Goal: Task Accomplishment & Management: Use online tool/utility

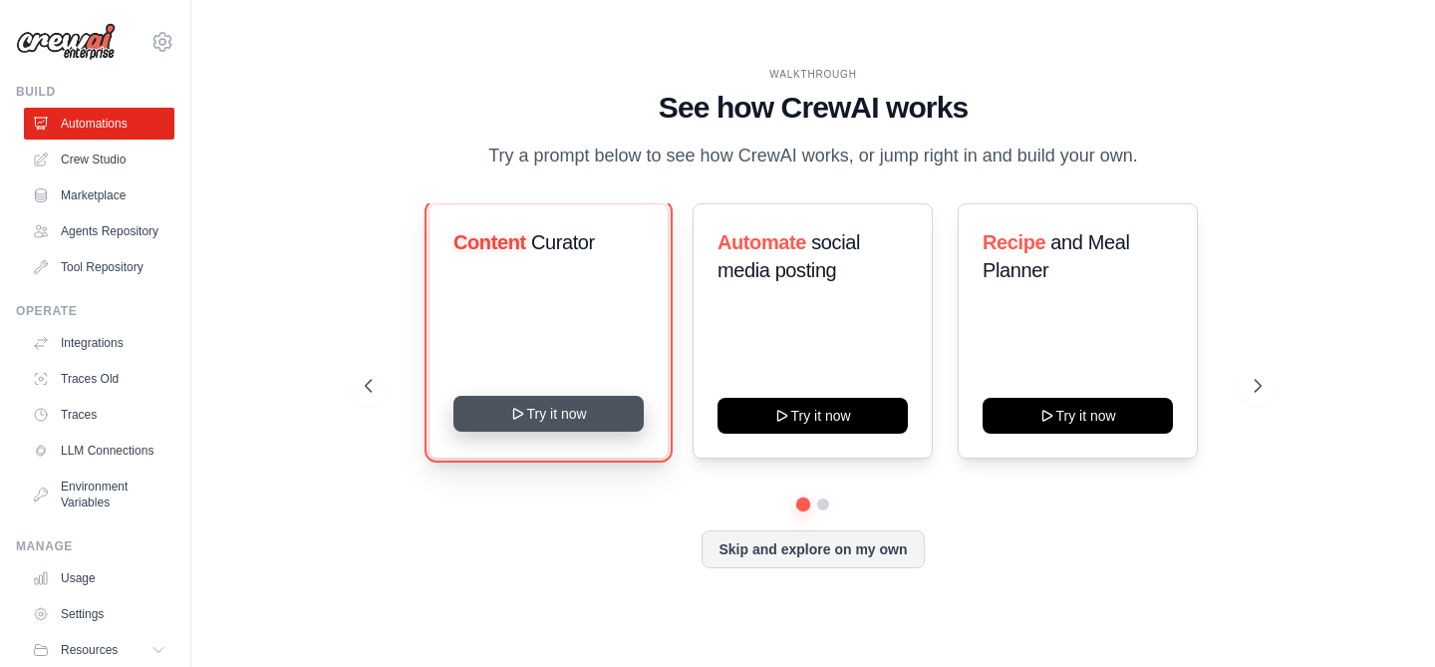
click at [512, 423] on button "Try it now" at bounding box center [549, 414] width 190 height 36
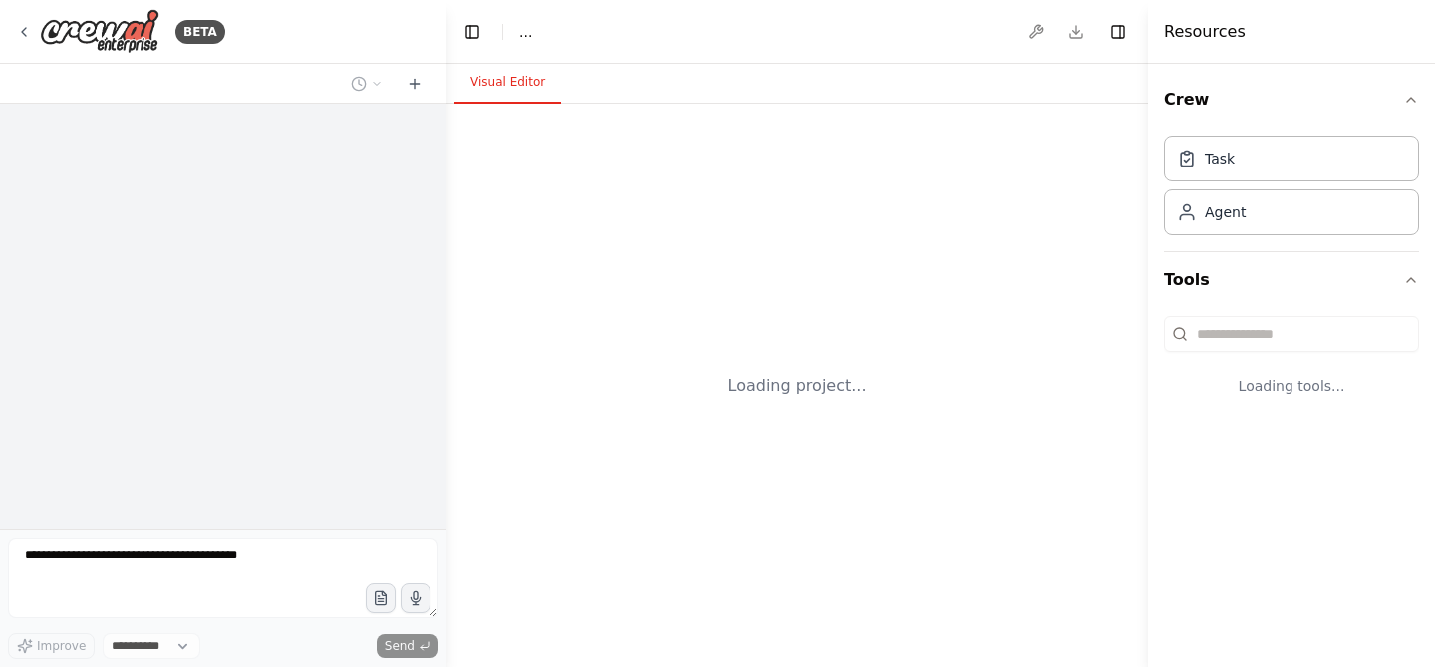
select select "****"
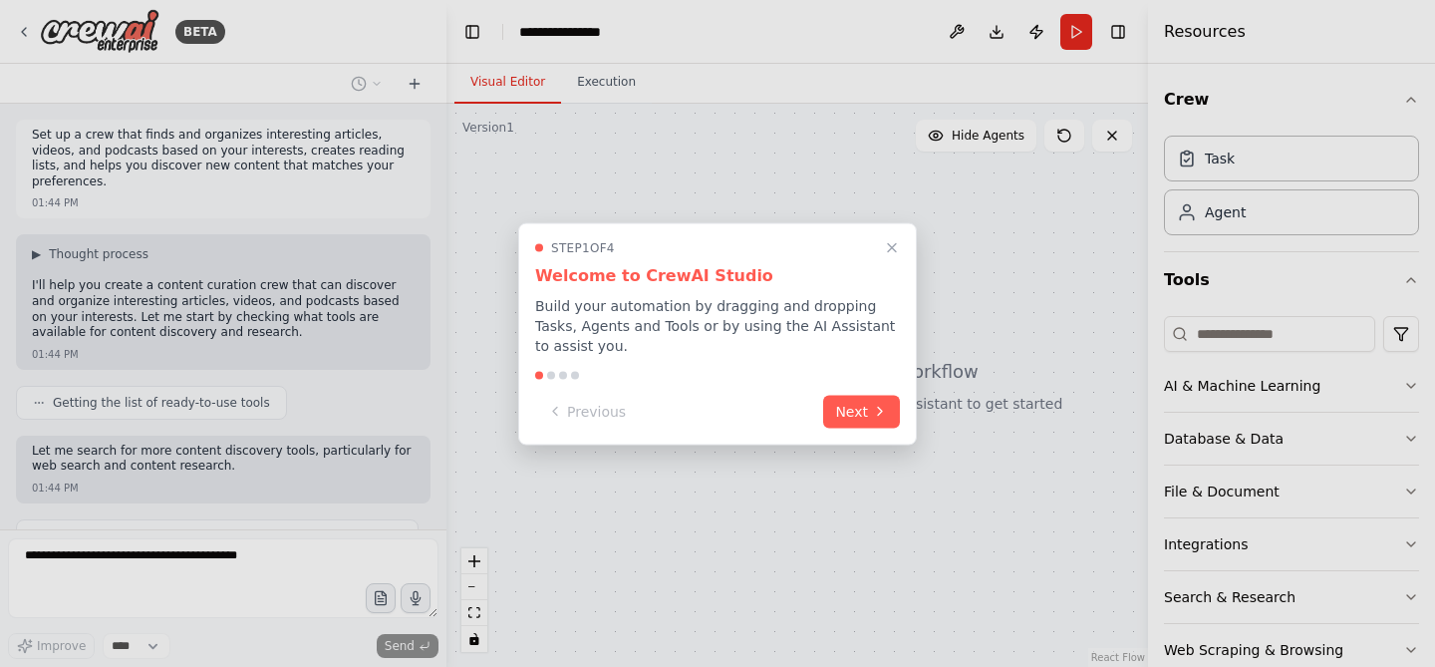
scroll to position [75, 0]
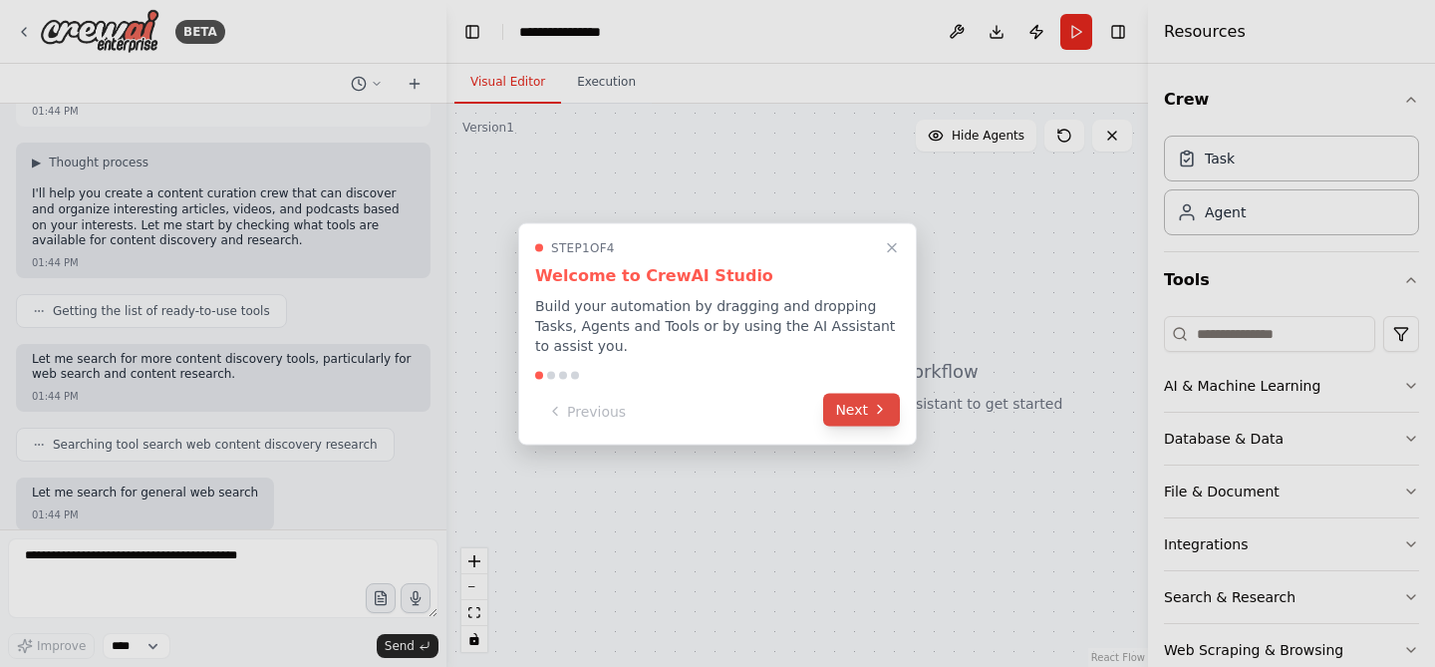
click at [836, 421] on button "Next" at bounding box center [861, 409] width 77 height 33
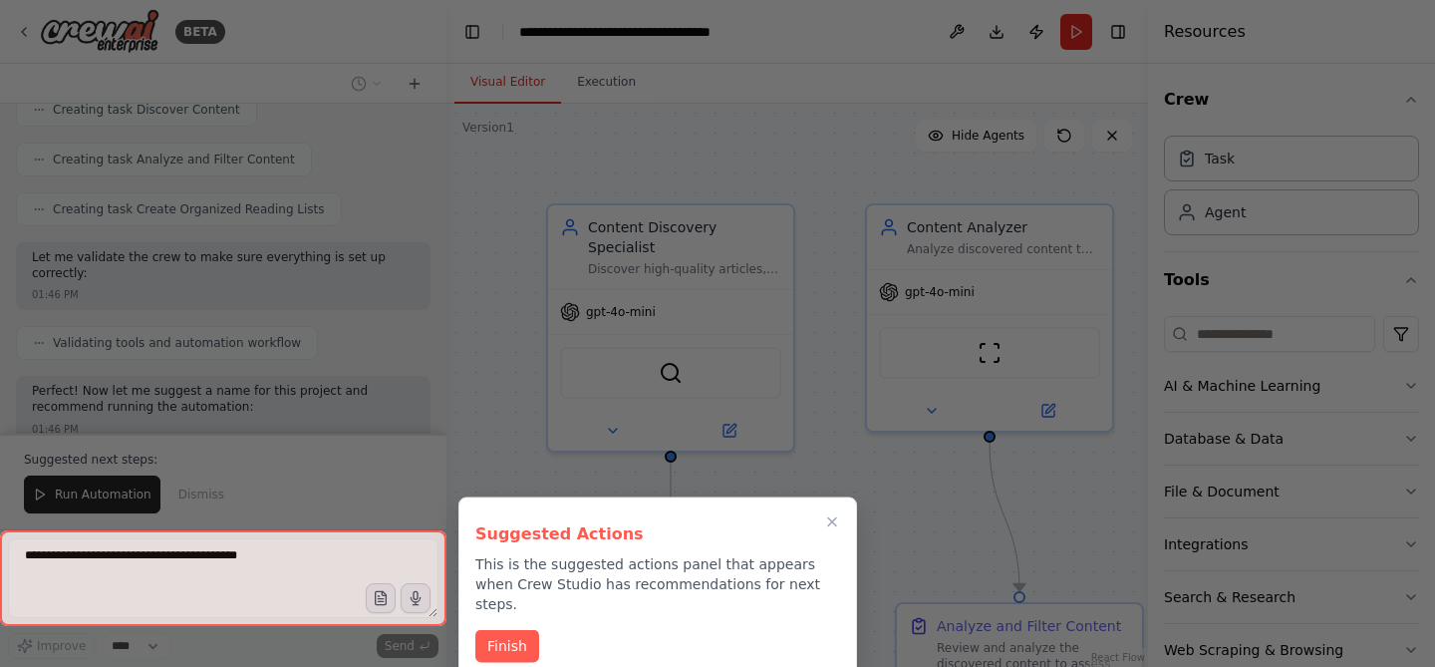
scroll to position [1227, 0]
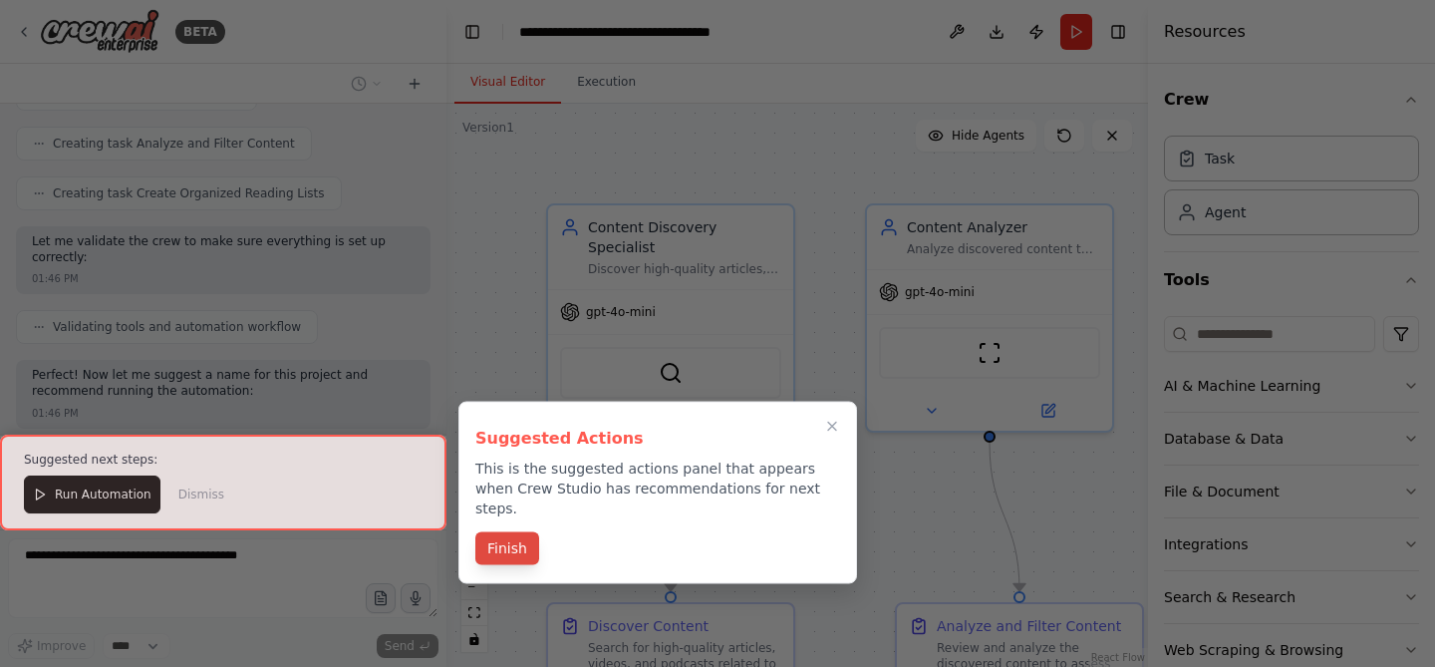
click at [501, 532] on button "Finish" at bounding box center [507, 548] width 64 height 33
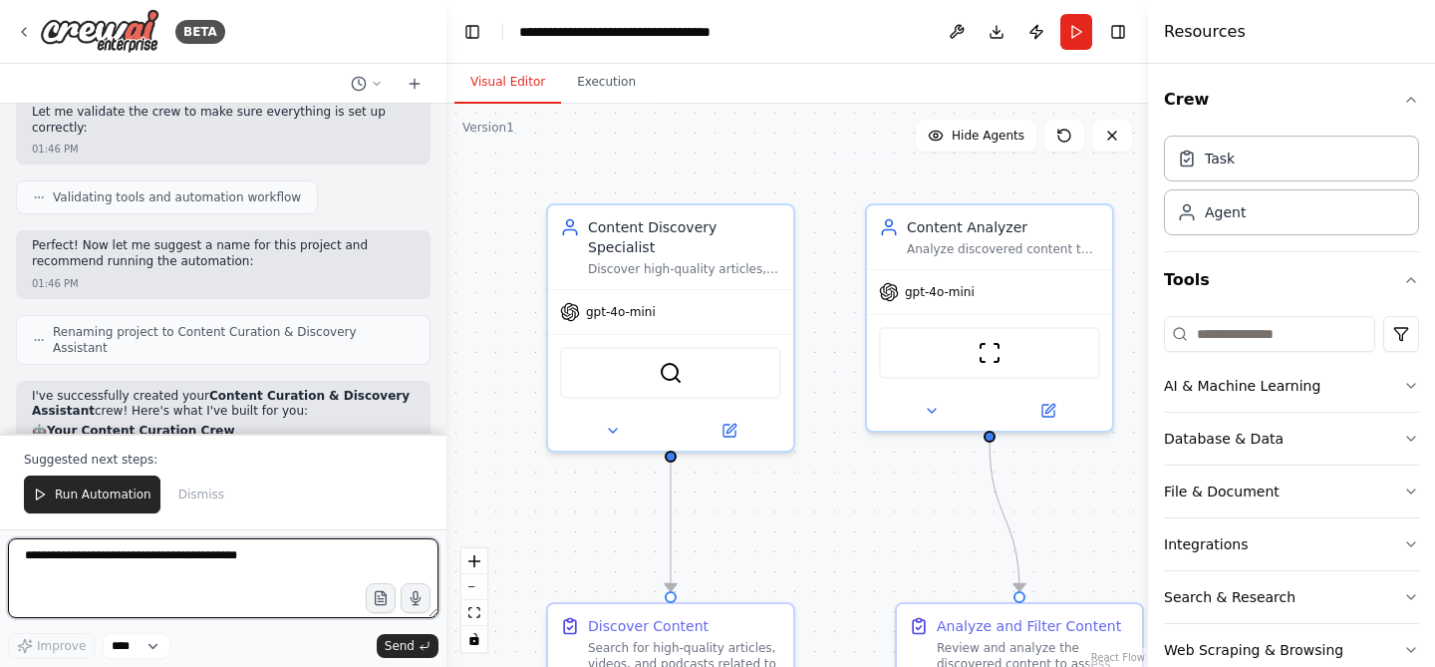
scroll to position [1471, 0]
